Goal: Information Seeking & Learning: Find specific page/section

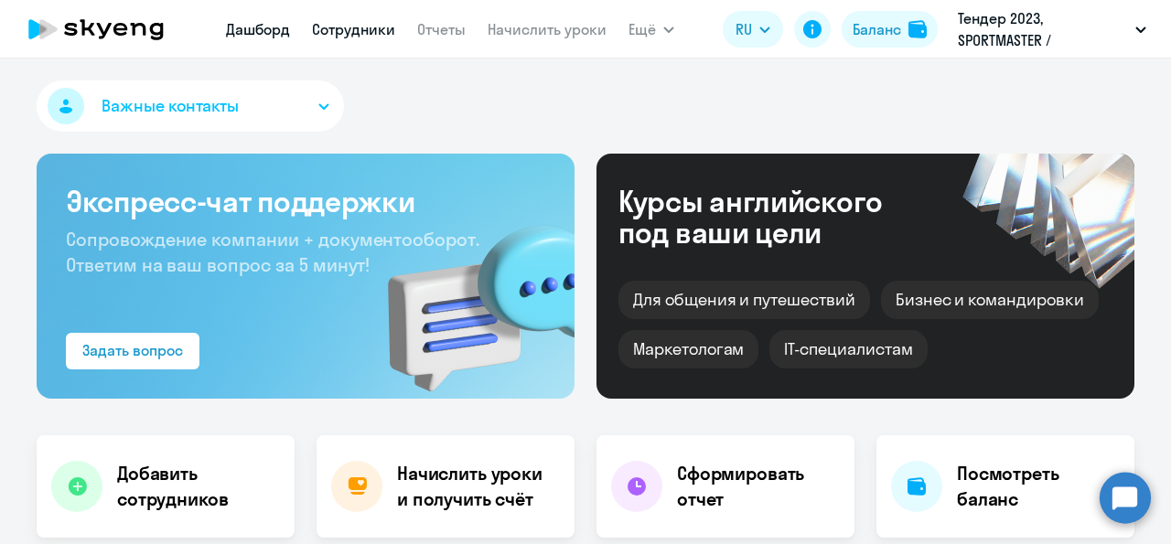
click at [391, 32] on link "Сотрудники" at bounding box center [353, 29] width 83 height 18
select select "30"
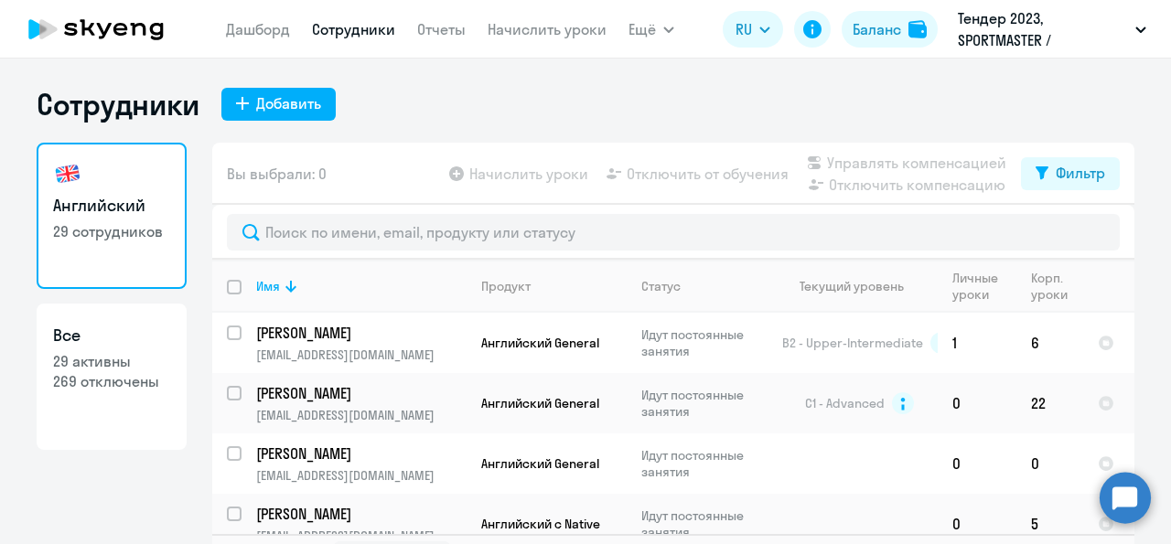
click at [137, 400] on link "Все 29 активны 269 отключены" at bounding box center [112, 377] width 150 height 146
select select "30"
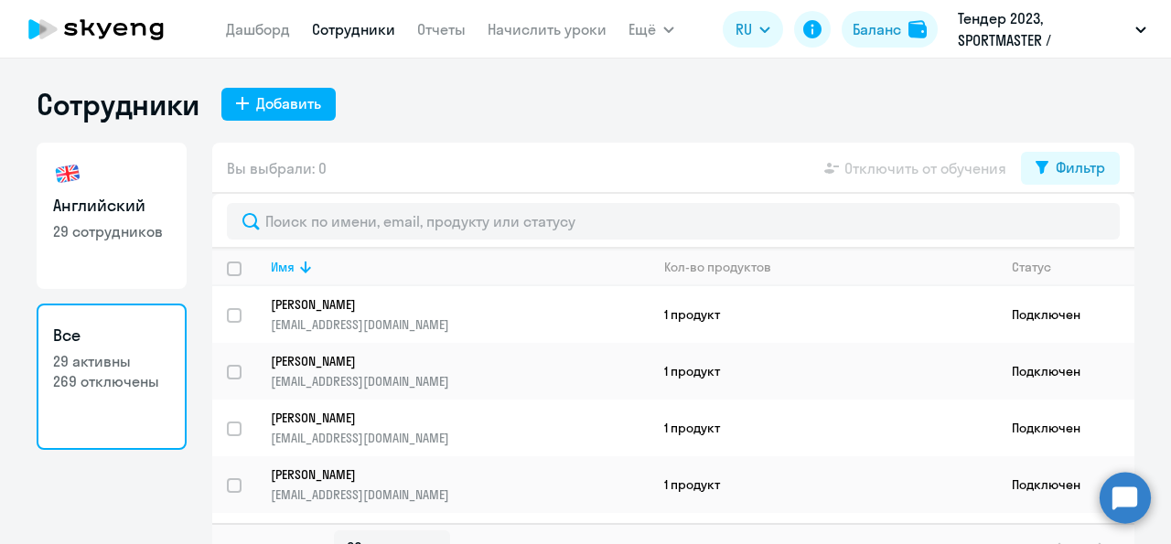
scroll to position [30, 0]
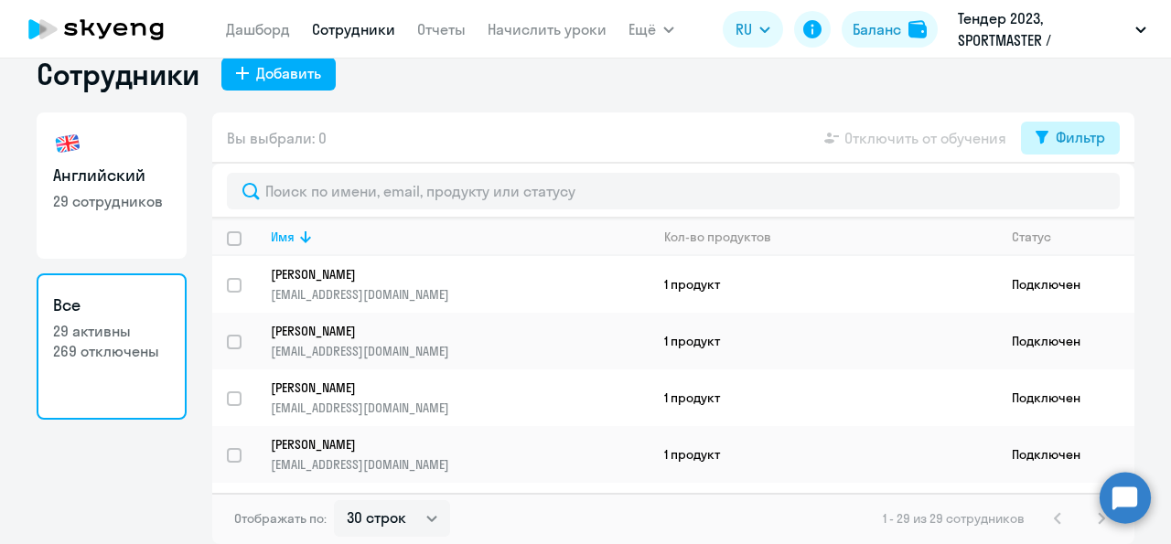
click at [1080, 129] on div "Фильтр" at bounding box center [1079, 137] width 49 height 22
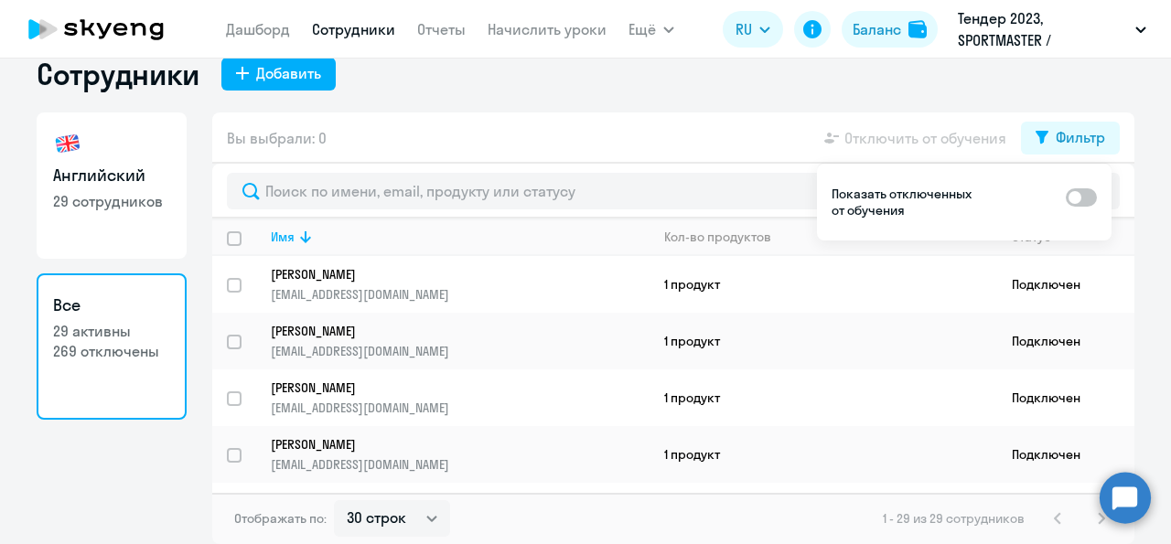
click at [1090, 197] on span at bounding box center [1080, 197] width 31 height 18
click at [1065, 197] on input "checkbox" at bounding box center [1065, 197] width 1 height 1
checkbox input "true"
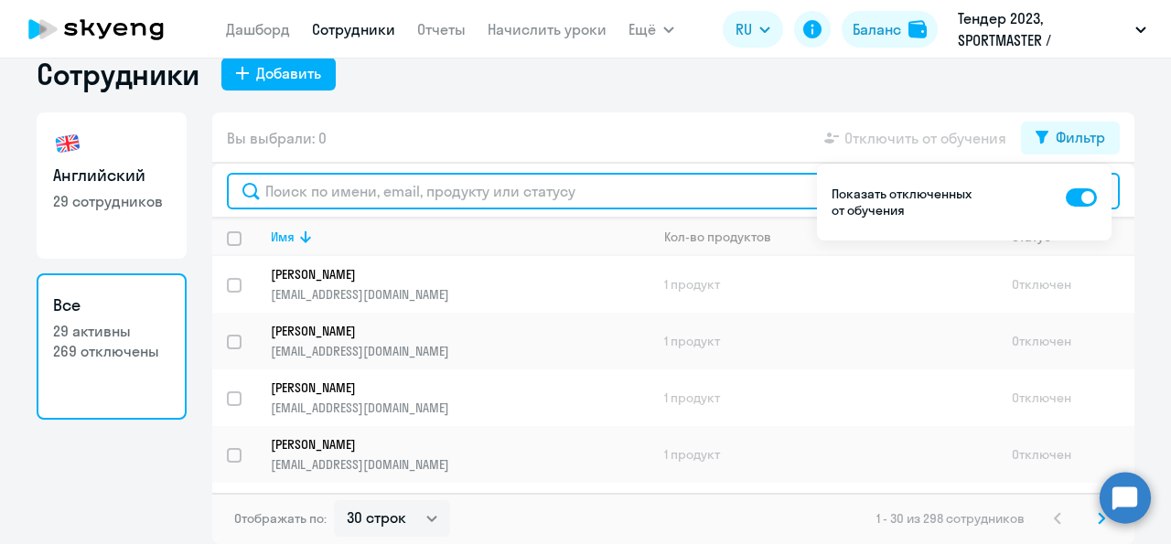
click at [377, 189] on input "text" at bounding box center [673, 191] width 893 height 37
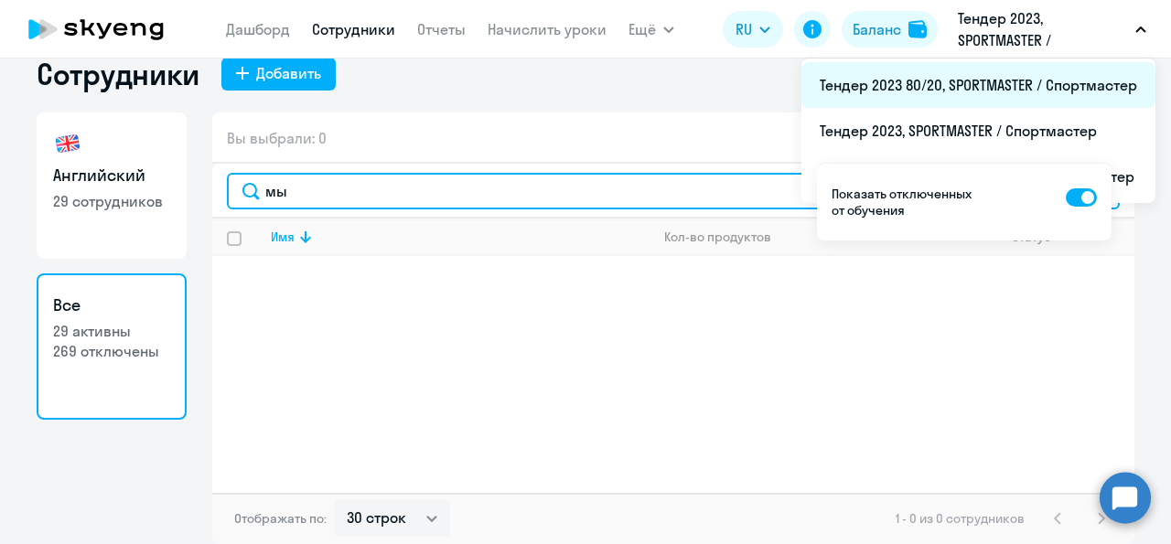
type input "мы"
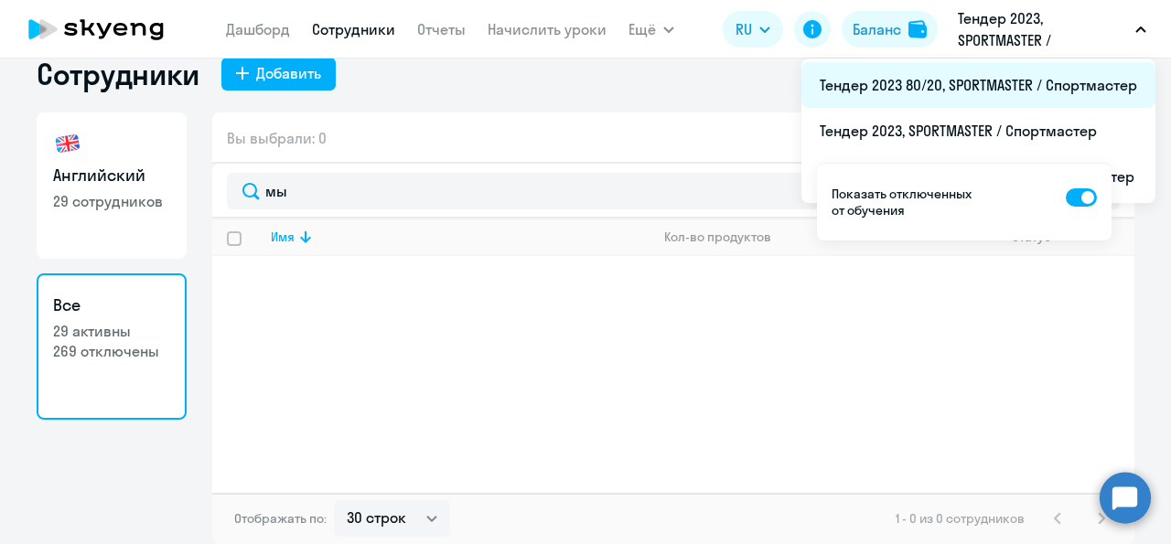
click at [998, 82] on li "Тендер 2023 80/20, SPORTMASTER / Спортмастер" at bounding box center [978, 85] width 354 height 46
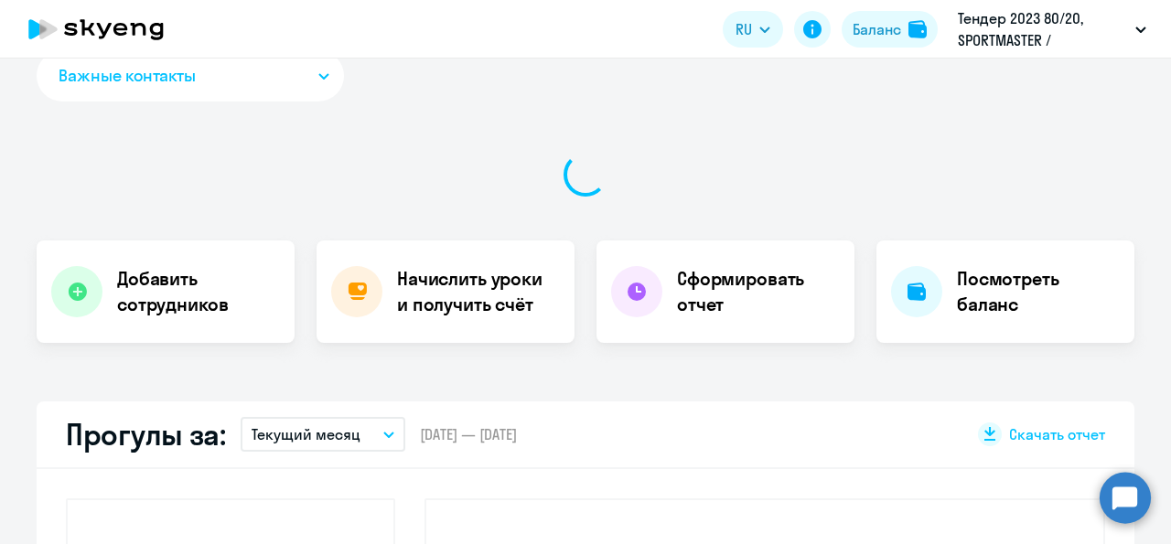
scroll to position [30, 0]
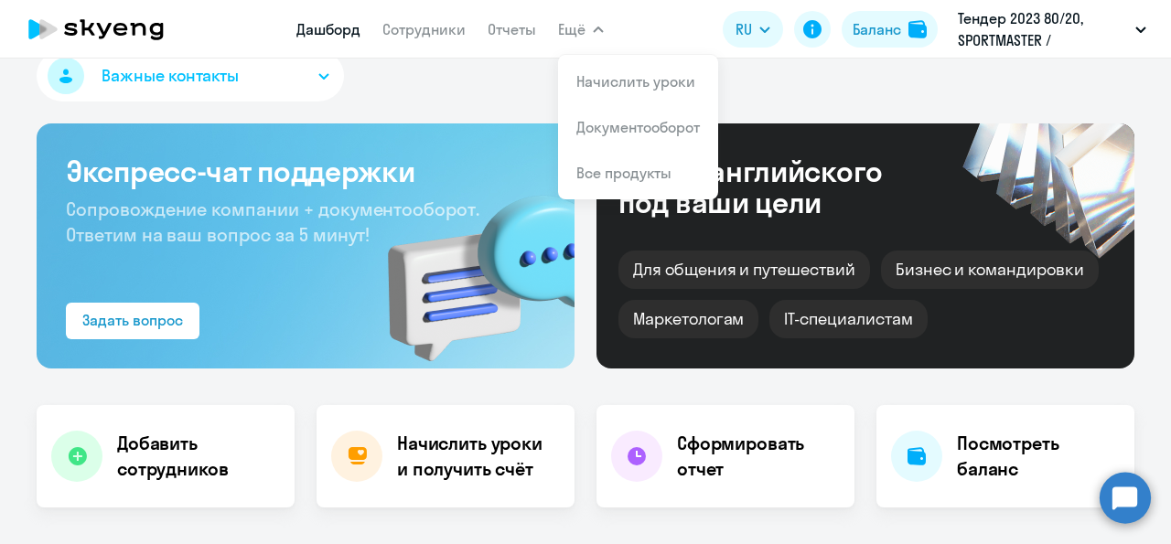
select select "30"
click at [402, 38] on link "Сотрудники" at bounding box center [423, 29] width 83 height 18
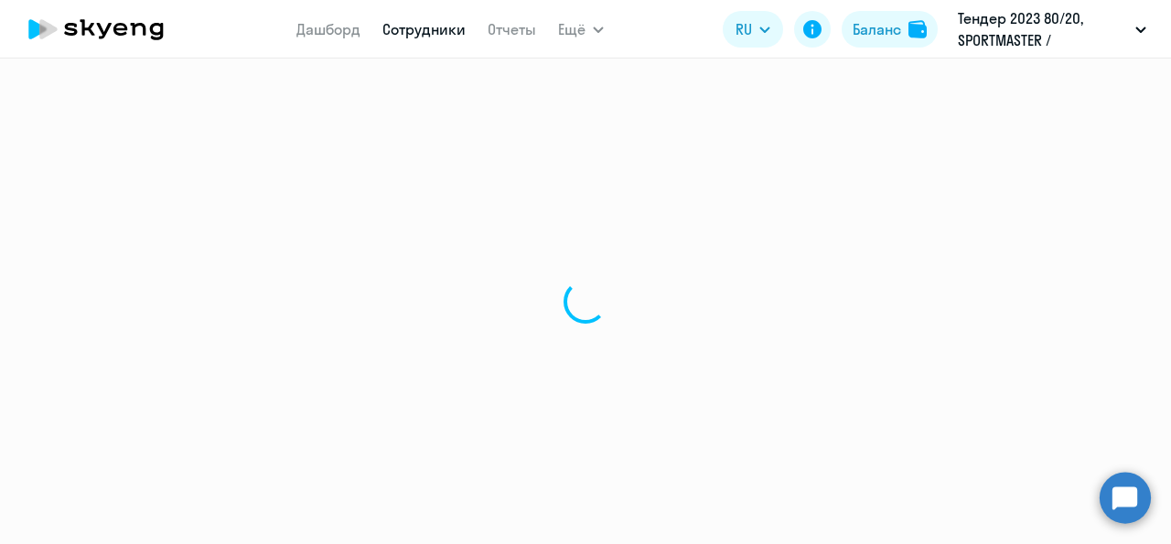
select select "30"
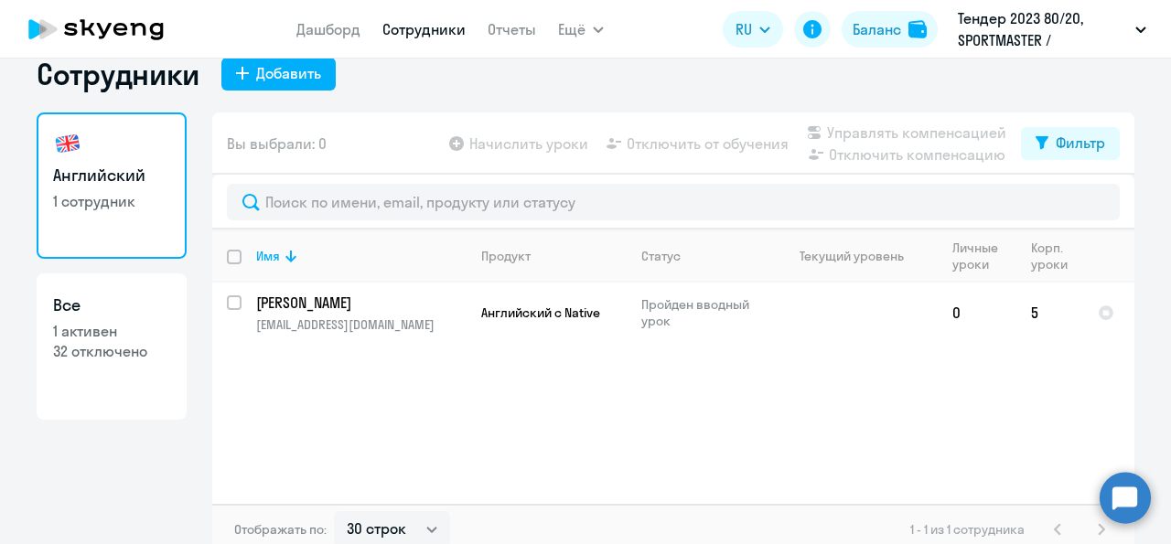
click at [134, 341] on p "1 активен" at bounding box center [111, 331] width 117 height 20
select select "30"
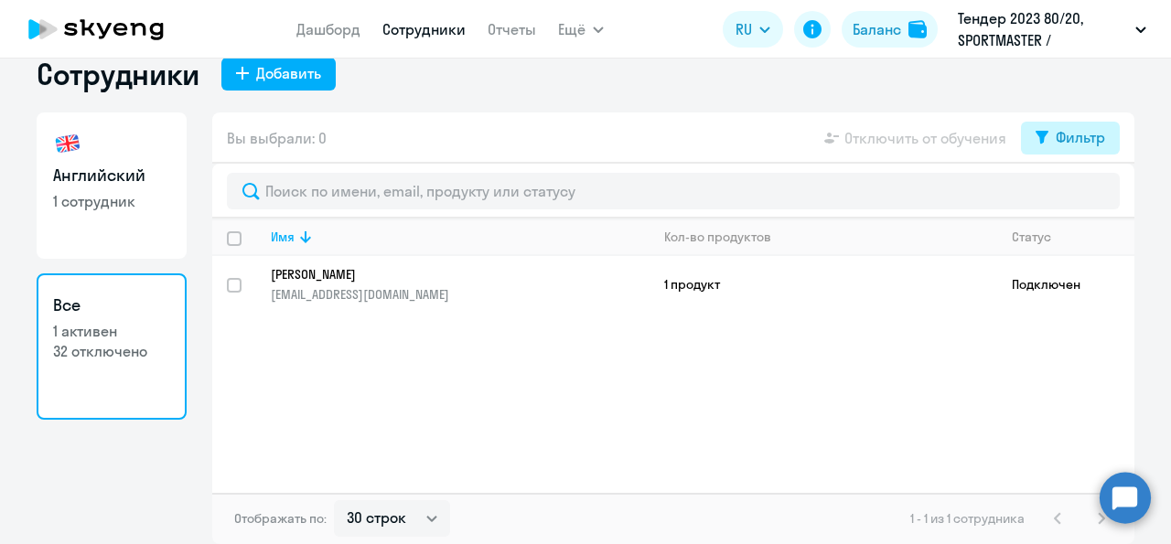
click at [1084, 148] on div "Фильтр" at bounding box center [1079, 137] width 49 height 22
click at [1085, 222] on span at bounding box center [1080, 228] width 31 height 18
click at [1065, 227] on input "checkbox" at bounding box center [1065, 227] width 1 height 1
checkbox input "true"
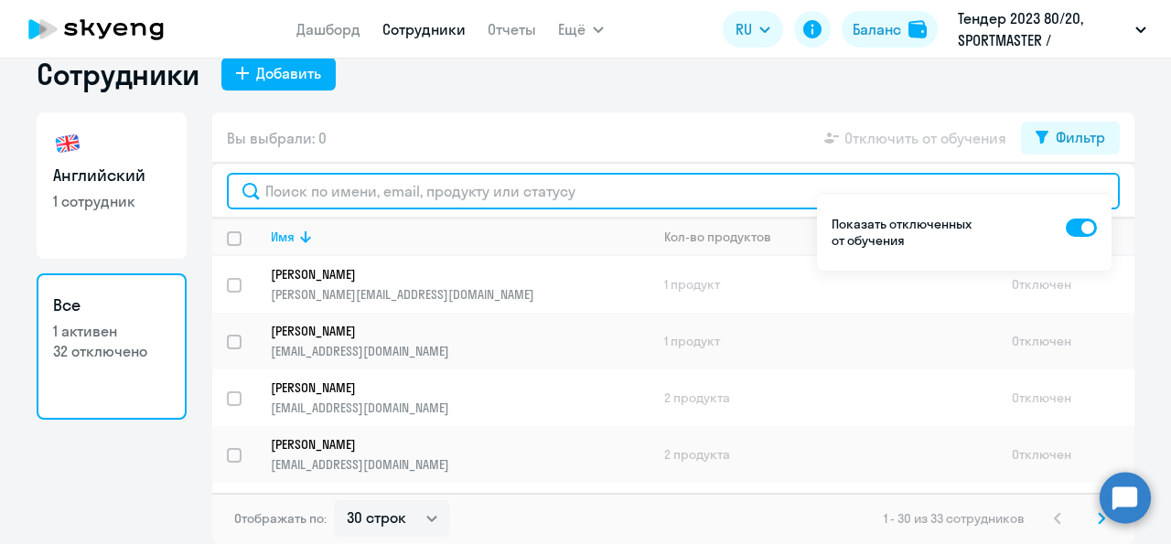
click at [355, 209] on input "text" at bounding box center [673, 191] width 893 height 37
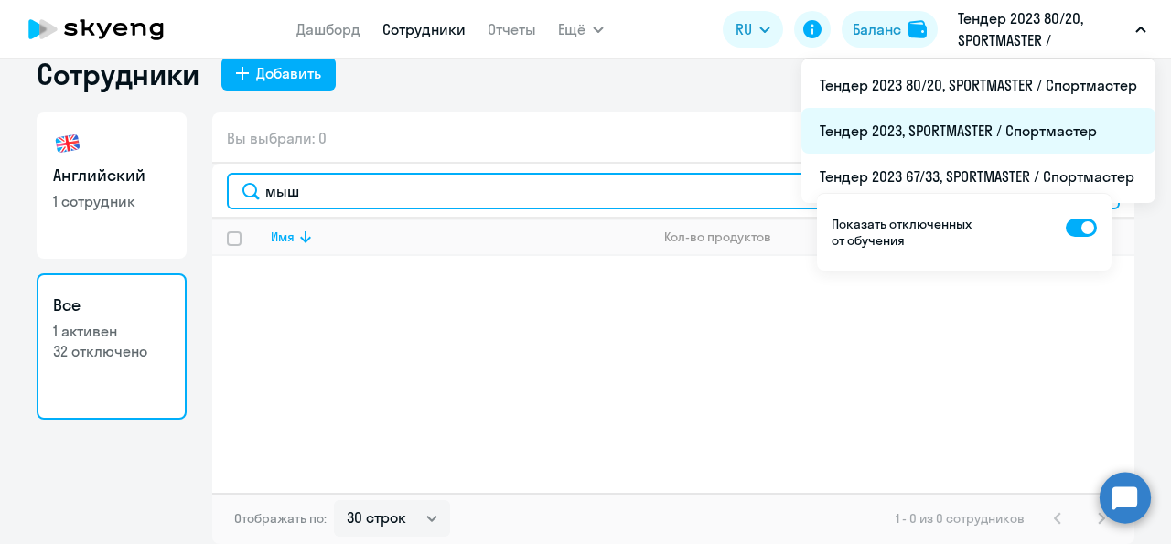
type input "мыш"
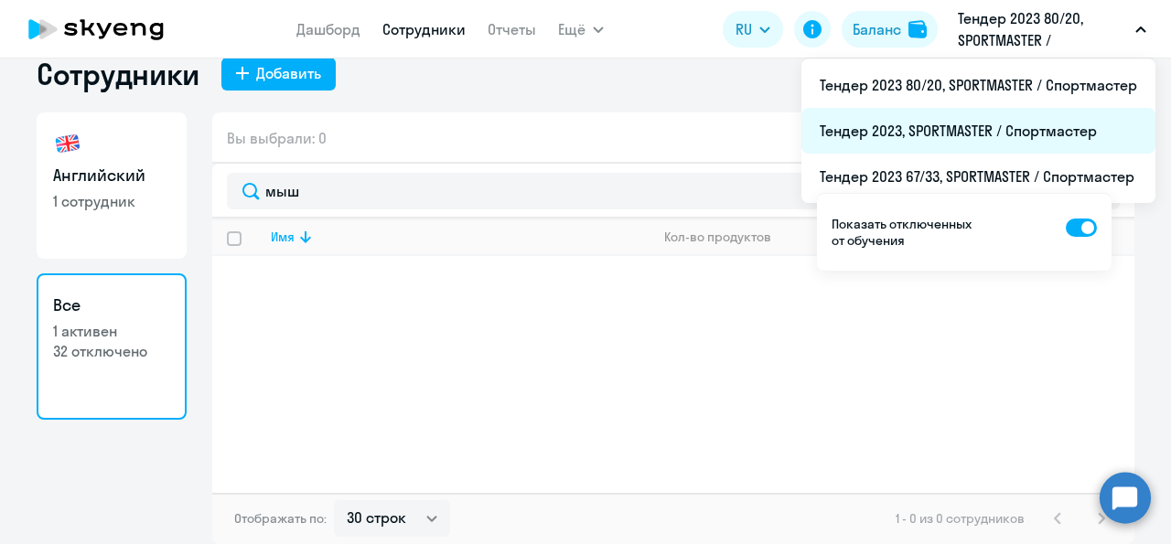
click at [1012, 135] on li "Тендер 2023, SPORTMASTER / Спортмастер" at bounding box center [978, 131] width 354 height 46
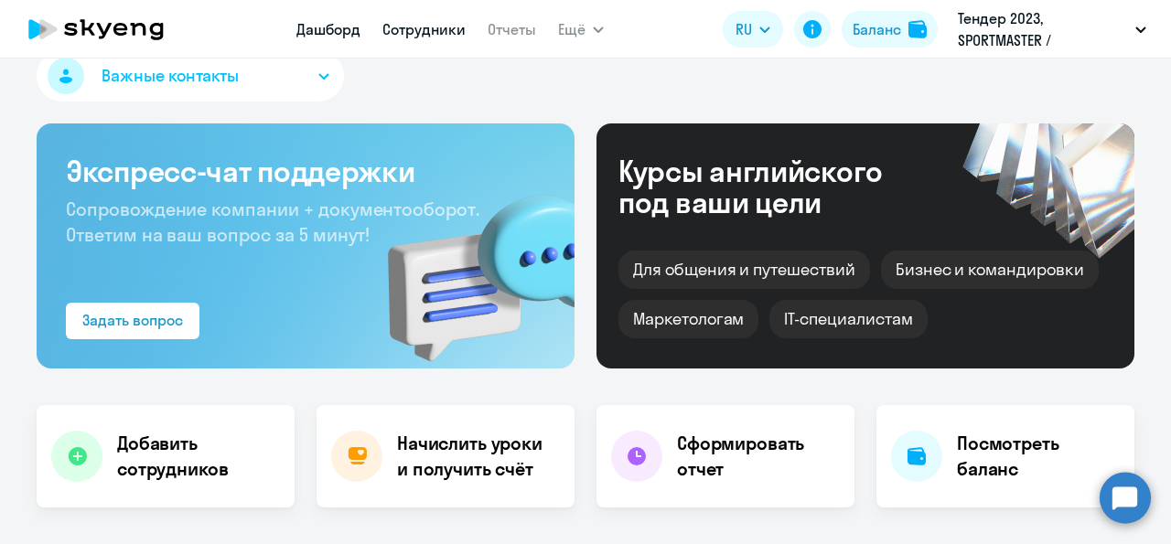
click at [433, 34] on link "Сотрудники" at bounding box center [423, 29] width 83 height 18
select select "30"
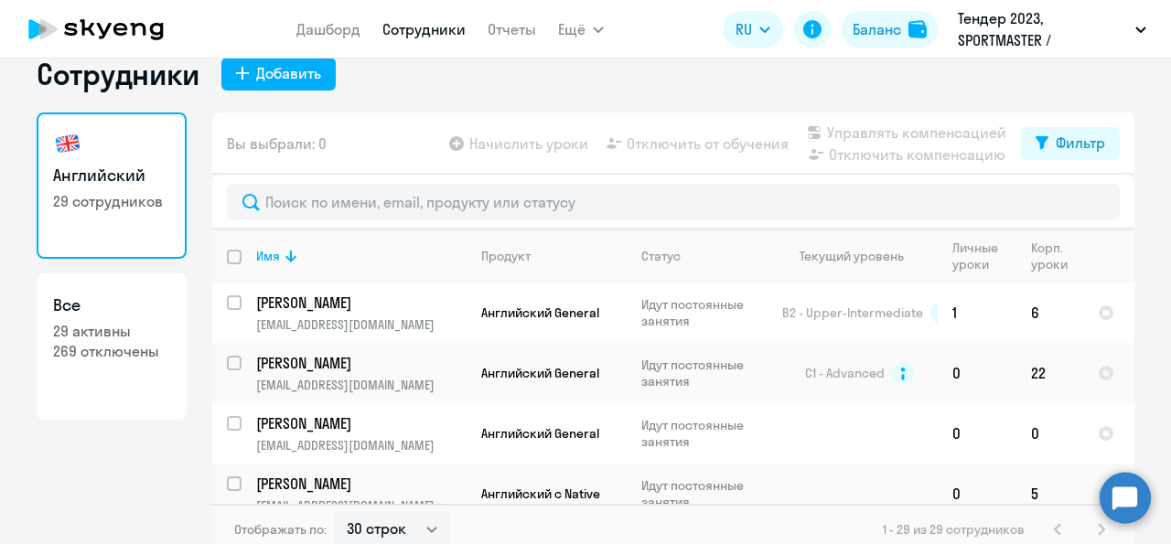
click at [102, 361] on p "269 отключены" at bounding box center [111, 351] width 117 height 20
select select "30"
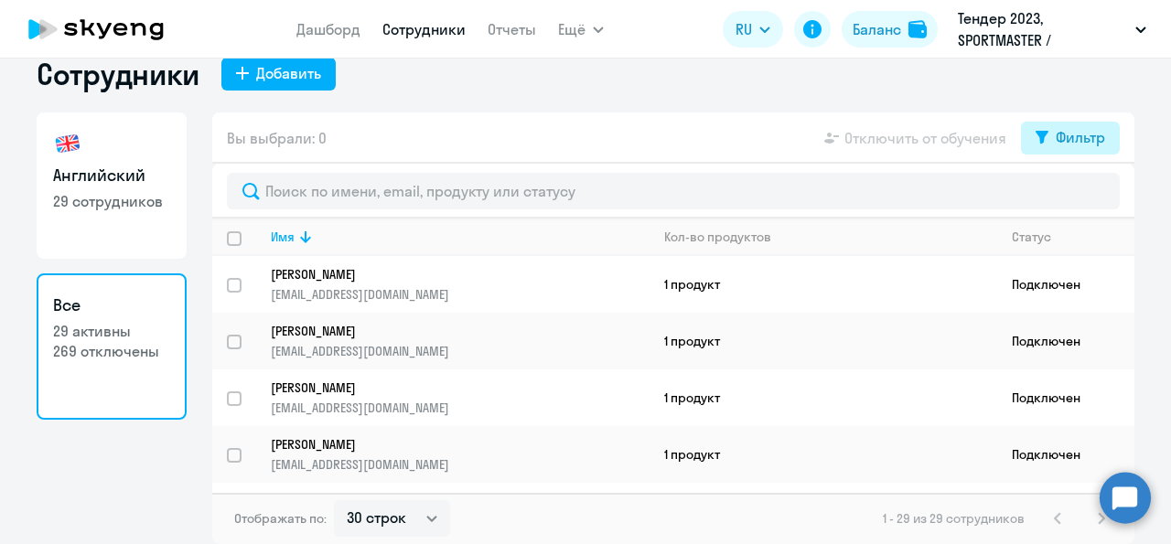
click at [1041, 155] on button "Фильтр" at bounding box center [1070, 138] width 99 height 33
click at [1095, 224] on span at bounding box center [1080, 228] width 31 height 18
click at [1065, 227] on input "checkbox" at bounding box center [1065, 227] width 1 height 1
checkbox input "true"
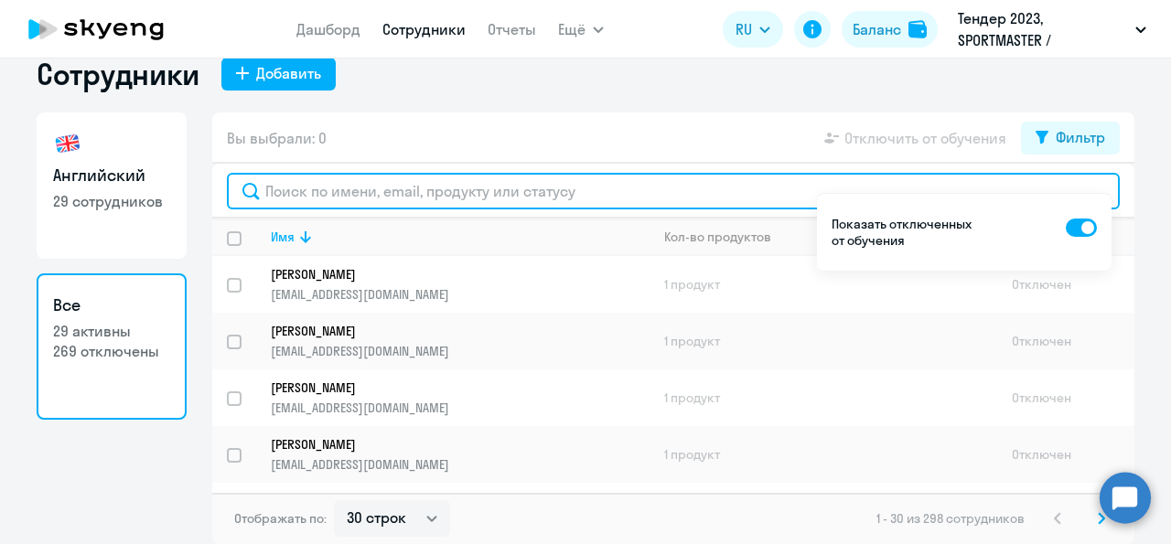
click at [336, 209] on input "text" at bounding box center [673, 191] width 893 height 37
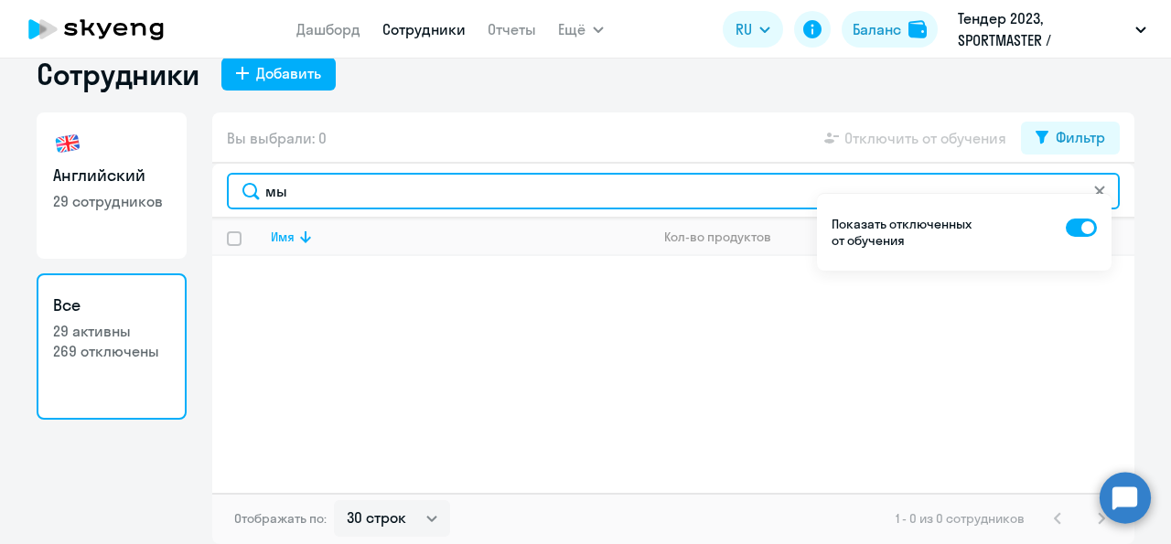
type input "мы"
